Goal: Task Accomplishment & Management: Manage account settings

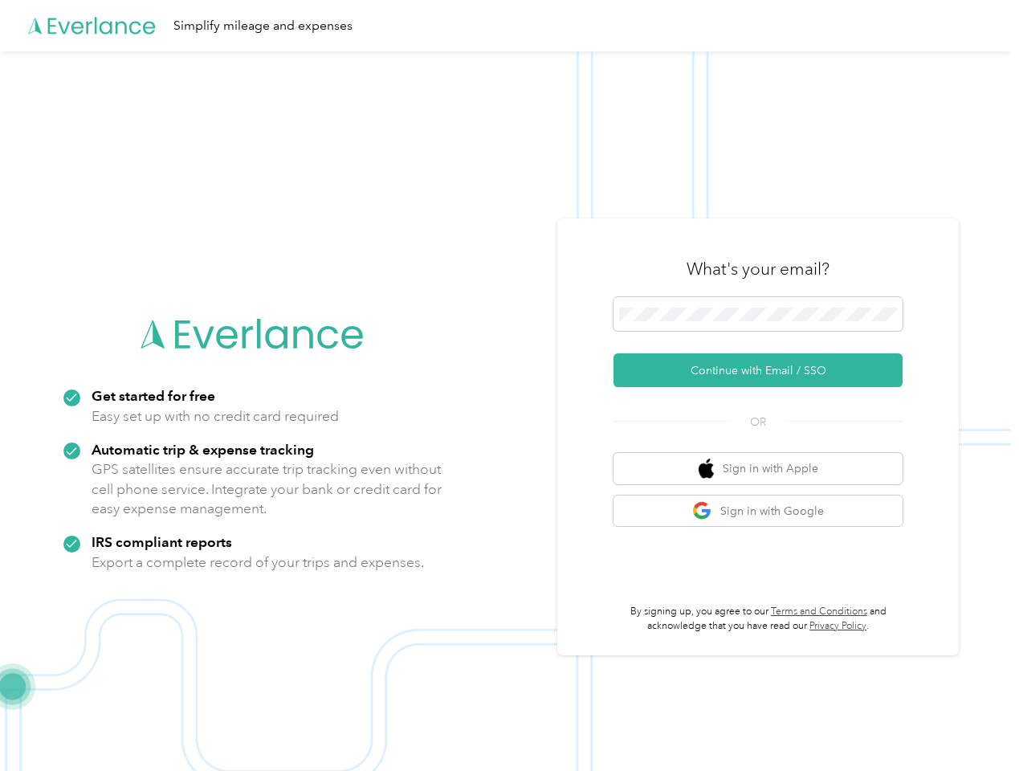
click at [509, 385] on img at bounding box center [505, 436] width 1011 height 771
click at [509, 26] on div "Simplify mileage and expenses" at bounding box center [505, 25] width 1011 height 51
click at [764, 370] on button "Continue with Email / SSO" at bounding box center [757, 370] width 289 height 34
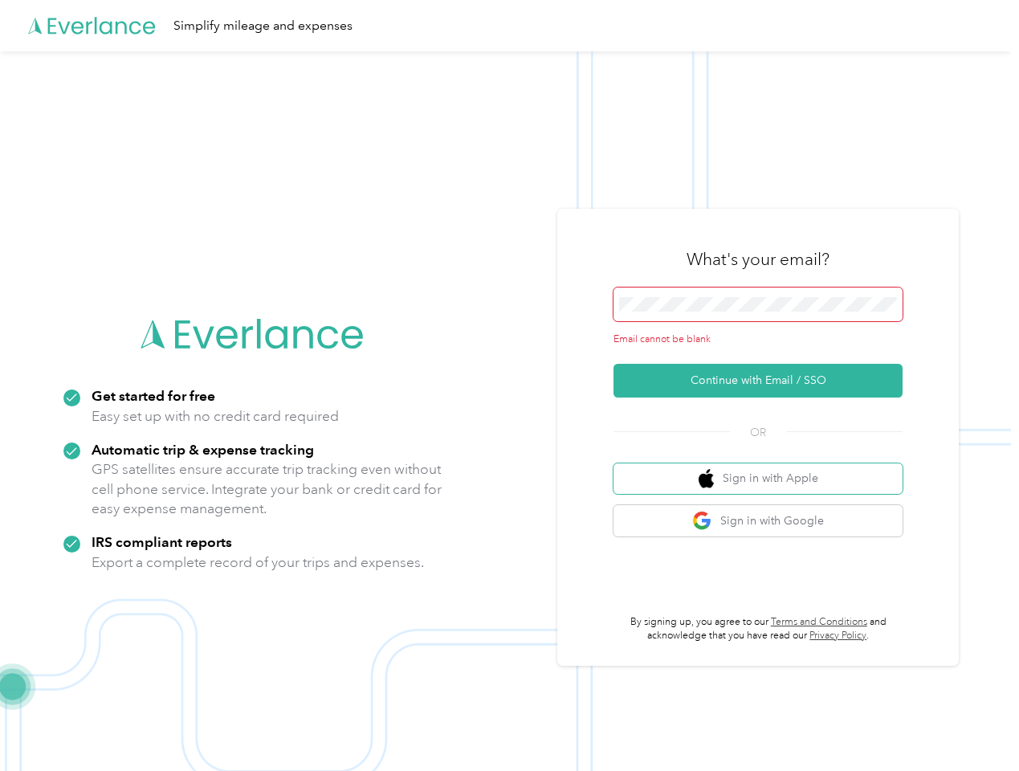
click at [764, 468] on button "Sign in with Apple" at bounding box center [757, 478] width 289 height 31
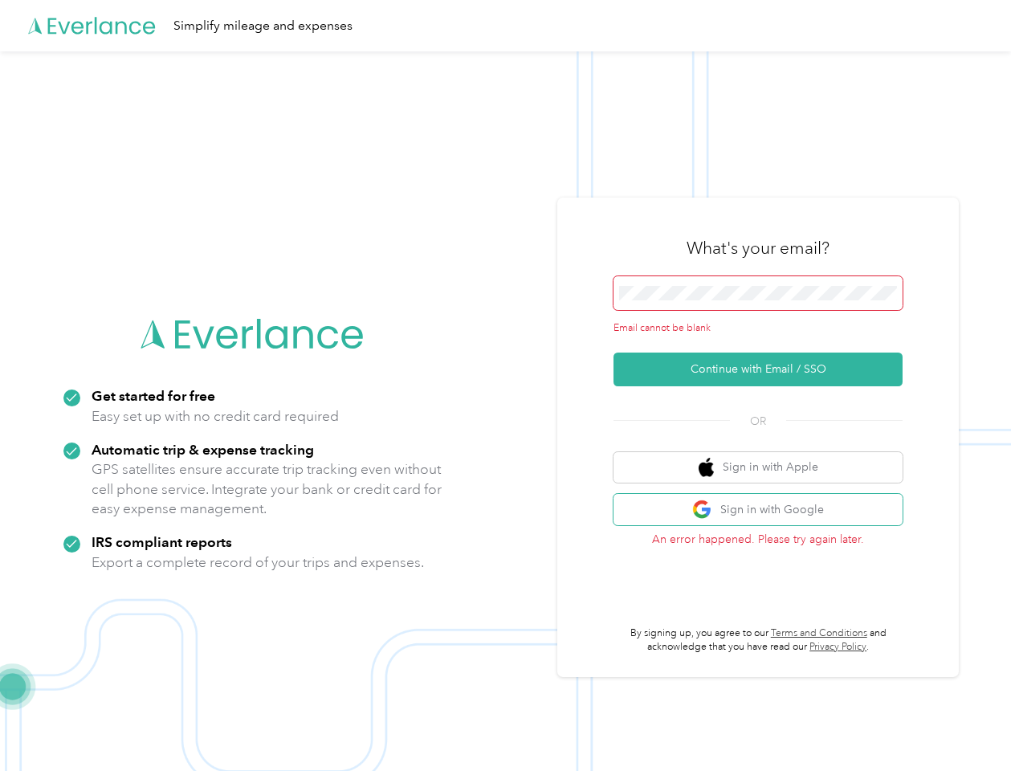
click at [764, 511] on button "Sign in with Google" at bounding box center [757, 509] width 289 height 31
